Goal: Information Seeking & Learning: Learn about a topic

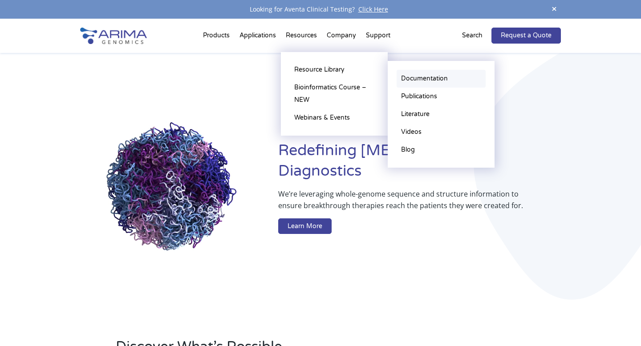
click at [419, 79] on link "Documentation" at bounding box center [440, 79] width 89 height 18
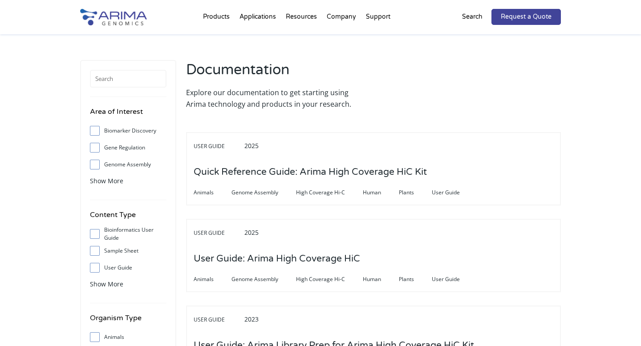
click at [93, 265] on input "User Guide" at bounding box center [95, 268] width 6 height 6
checkbox input "true"
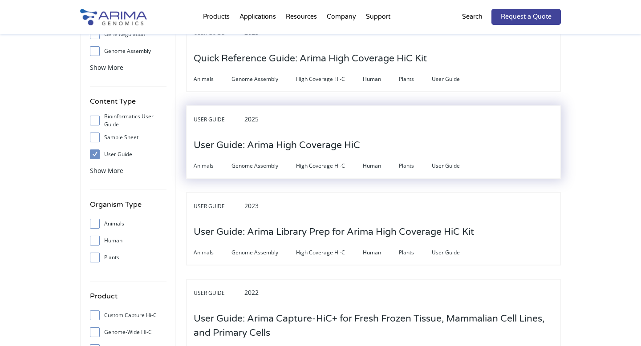
scroll to position [139, 0]
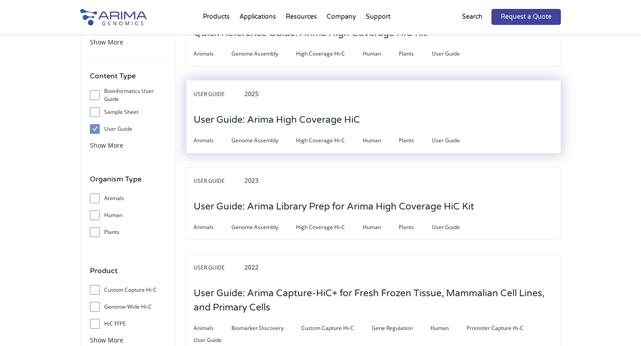
click at [316, 118] on h3 "User Guide: Arima High Coverage HiC" at bounding box center [276, 120] width 166 height 28
